Goal: Task Accomplishment & Management: Manage account settings

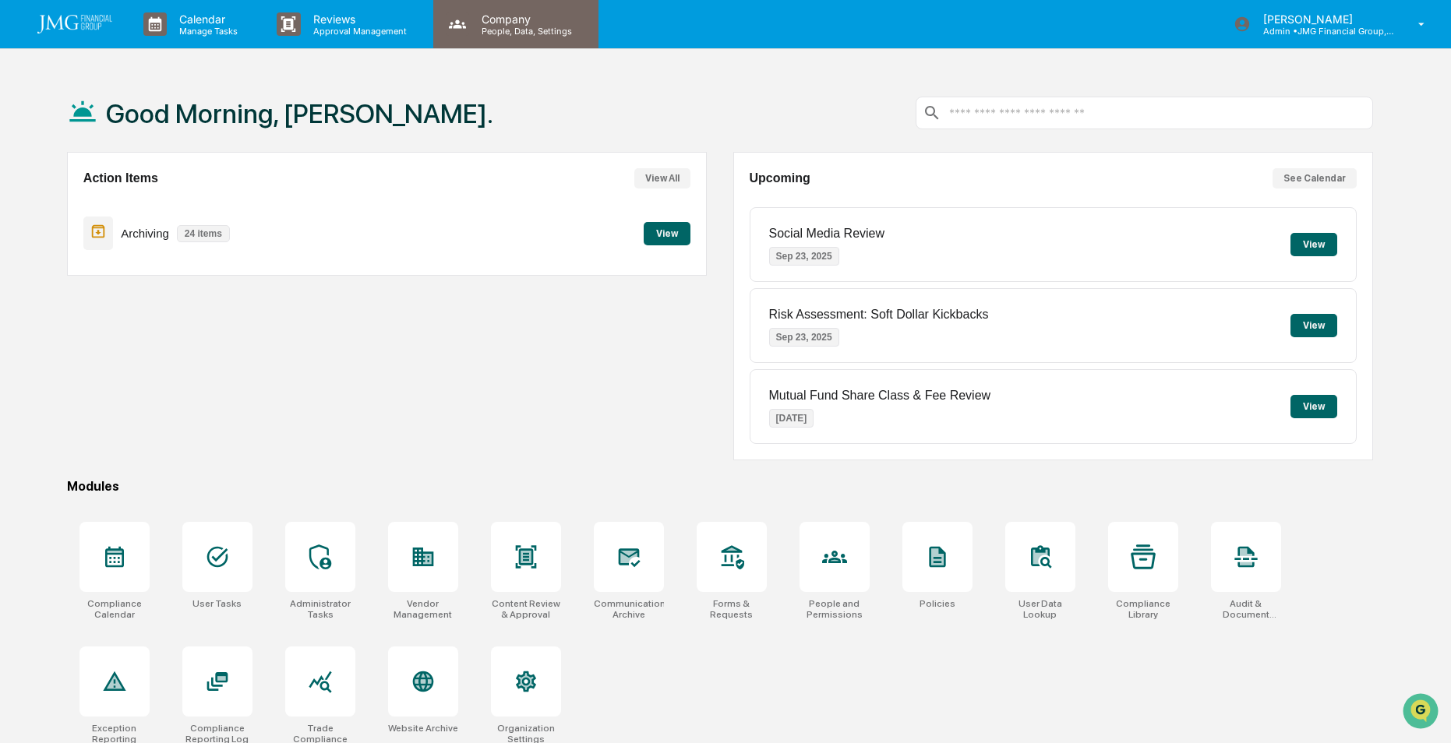
click at [526, 30] on p "People, Data, Settings" at bounding box center [524, 31] width 111 height 11
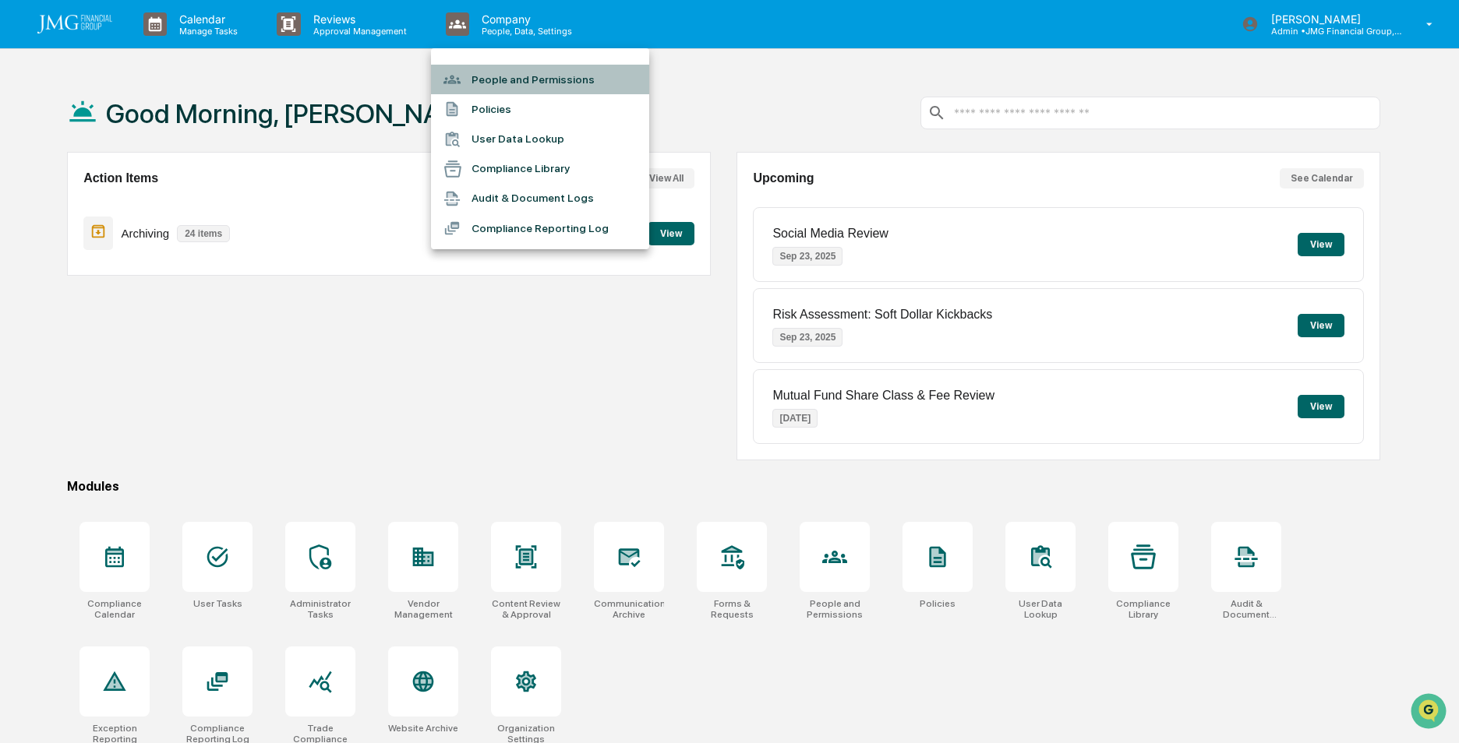
click at [548, 77] on li "People and Permissions" at bounding box center [540, 80] width 218 height 30
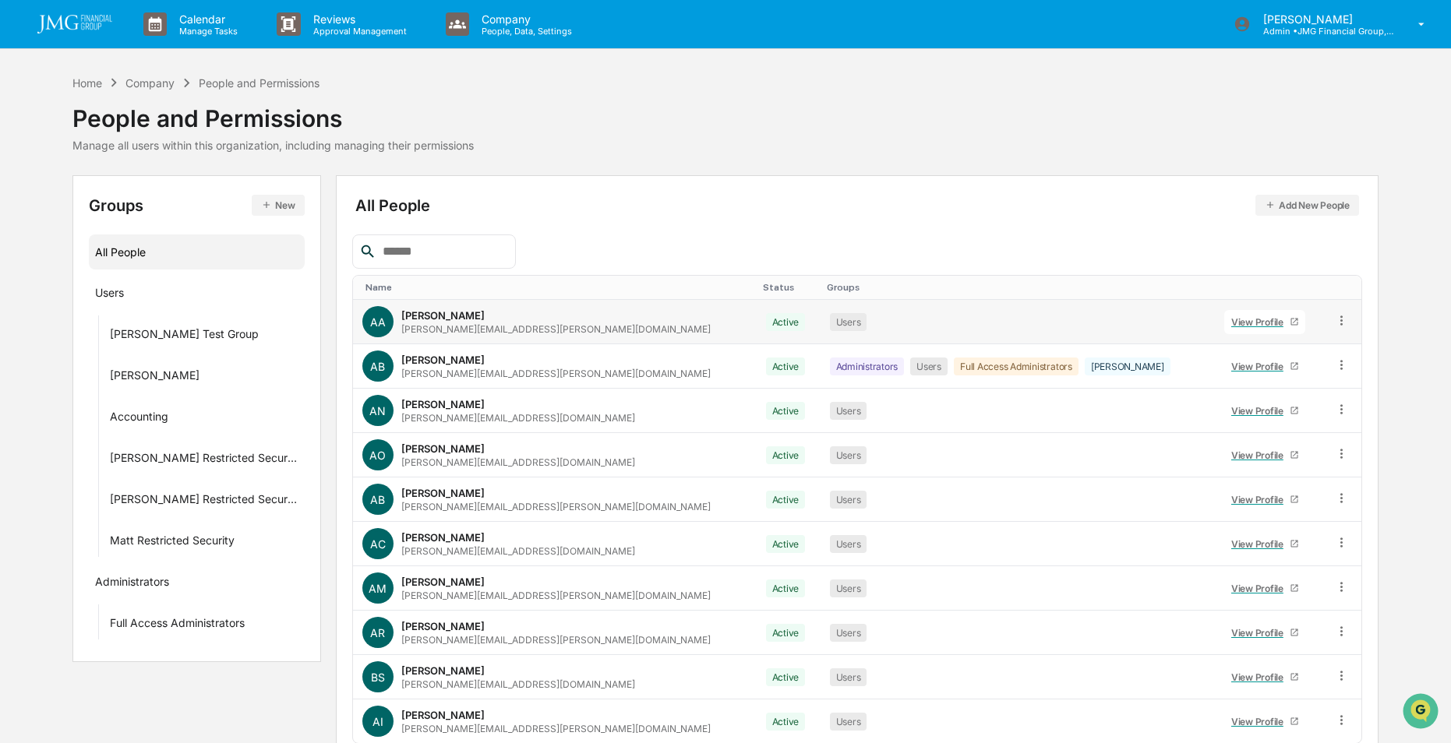
click at [429, 316] on div "[PERSON_NAME]" at bounding box center [442, 315] width 83 height 12
click at [1231, 324] on div "View Profile" at bounding box center [1260, 322] width 58 height 12
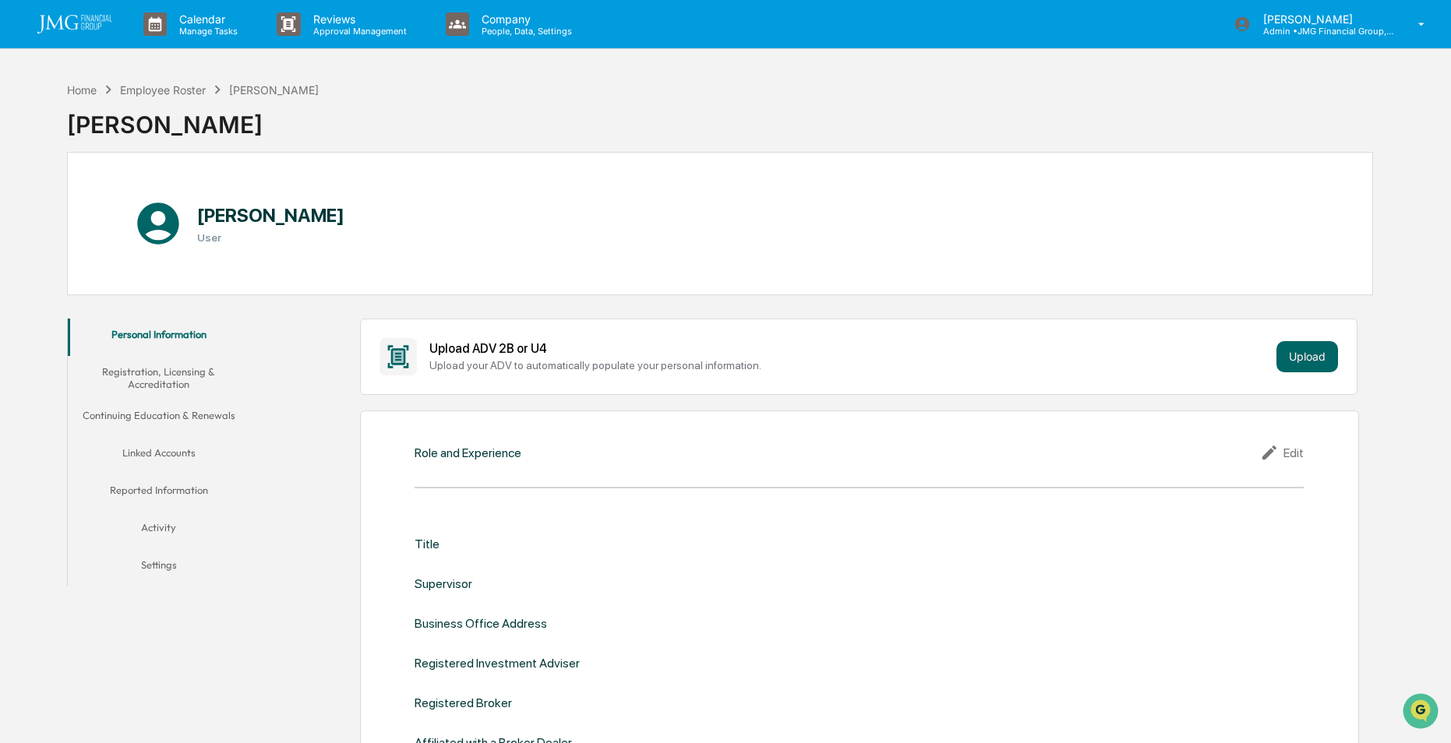
click at [161, 454] on button "Linked Accounts" at bounding box center [159, 455] width 182 height 37
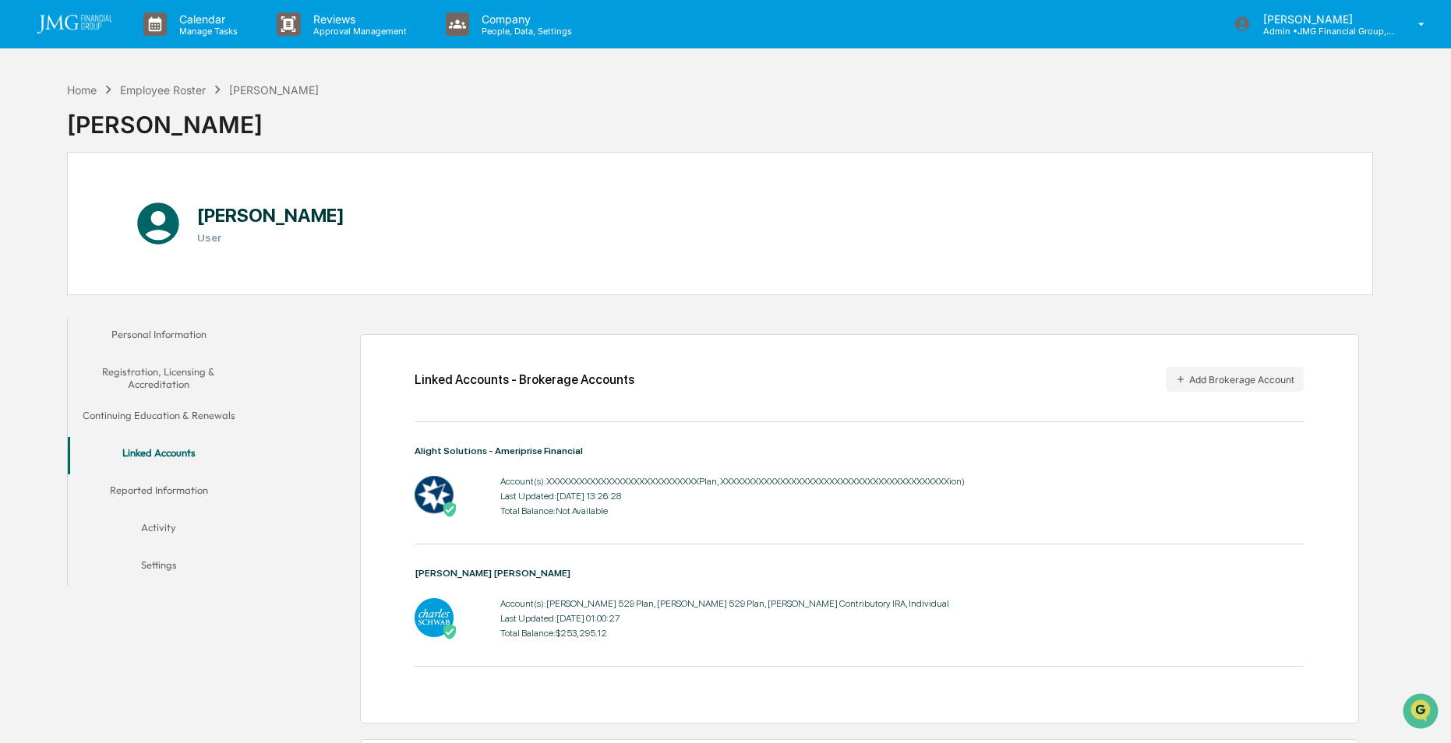
click at [169, 329] on button "Personal Information" at bounding box center [159, 337] width 182 height 37
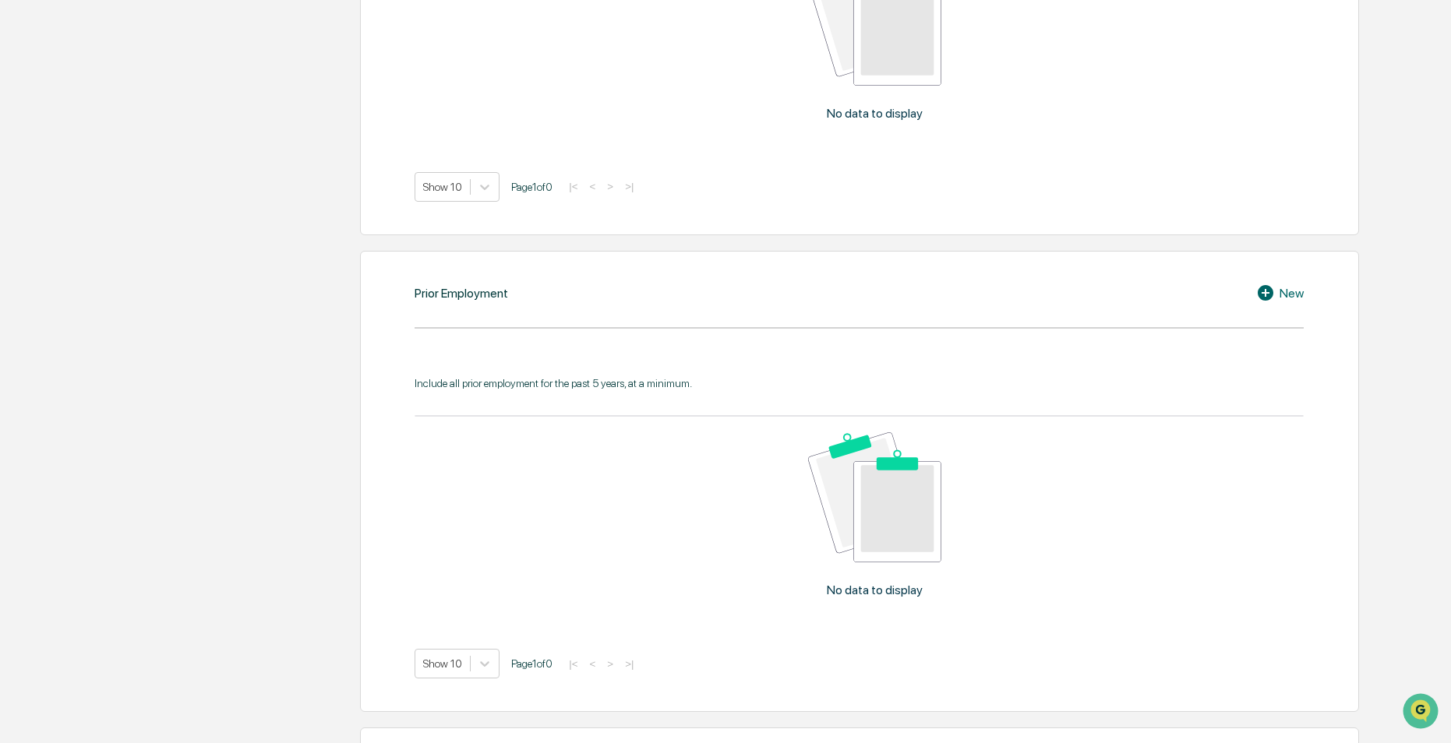
scroll to position [1363, 0]
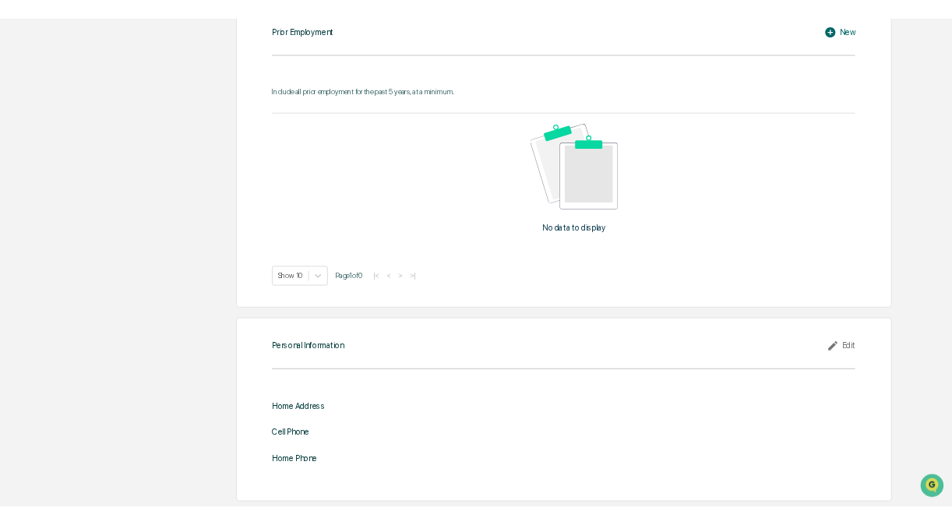
scroll to position [0, 0]
